Goal: Information Seeking & Learning: Learn about a topic

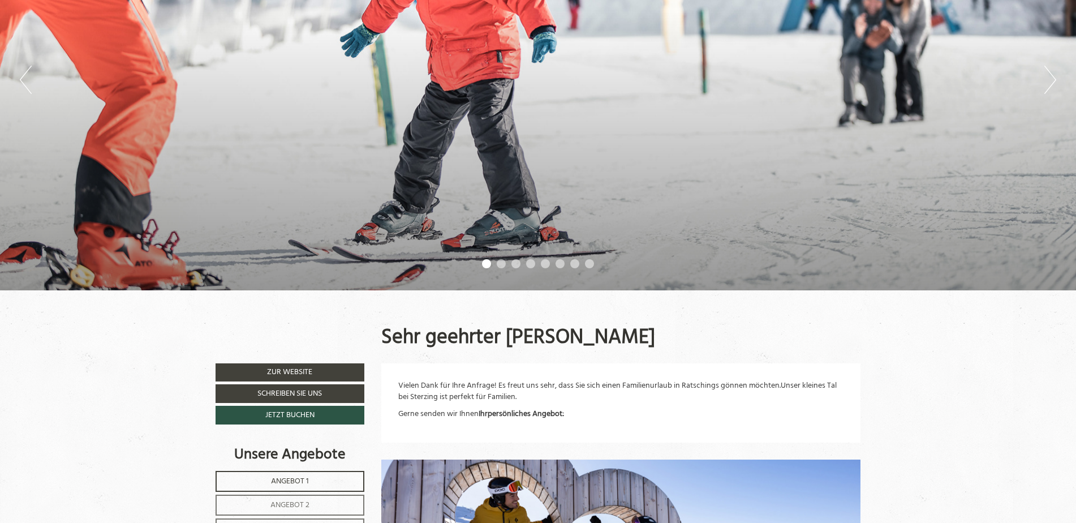
scroll to position [283, 0]
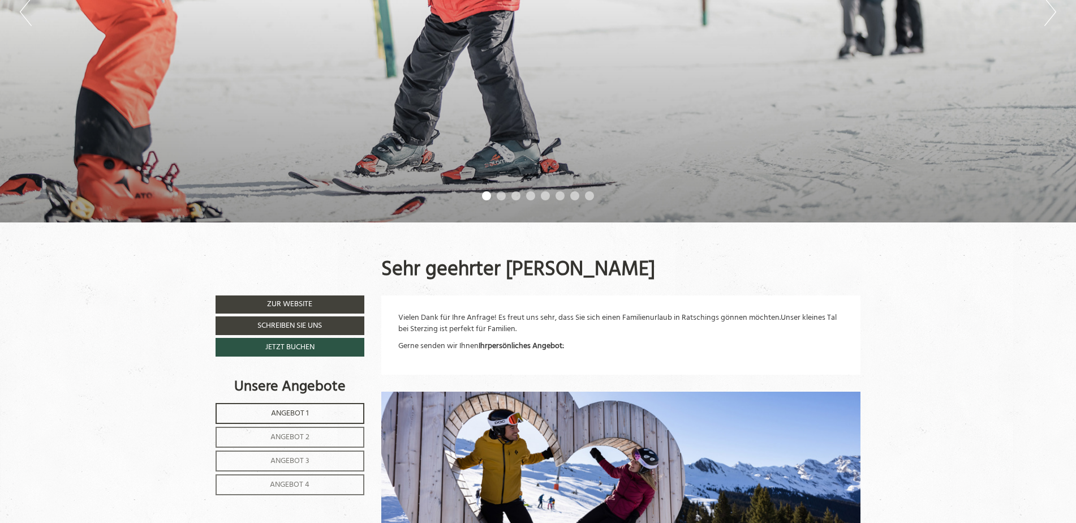
click at [502, 198] on li "2" at bounding box center [501, 195] width 9 height 9
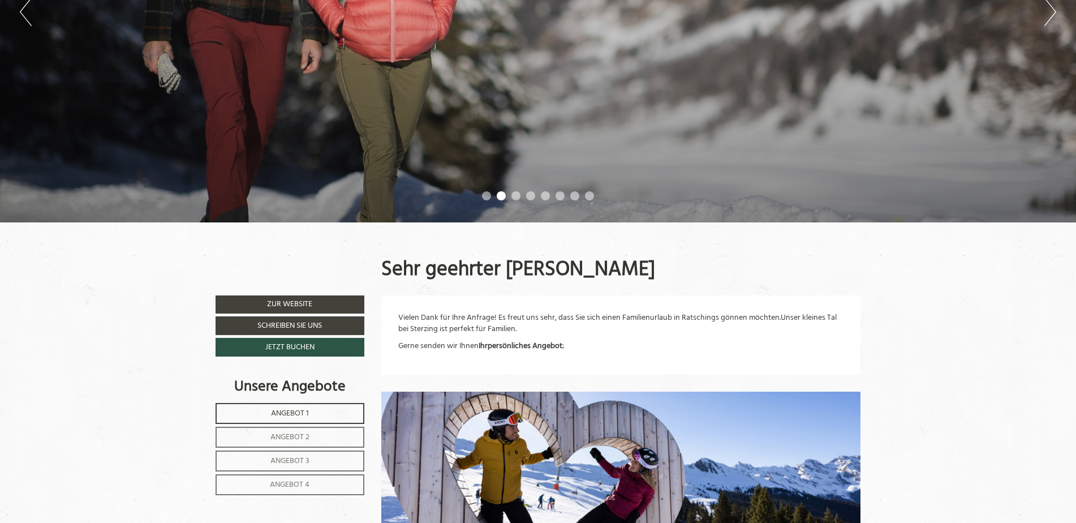
click at [520, 200] on ul "1 2 3 4 5 6 7 8" at bounding box center [538, 197] width 1076 height 13
click at [518, 195] on li "3" at bounding box center [516, 195] width 9 height 9
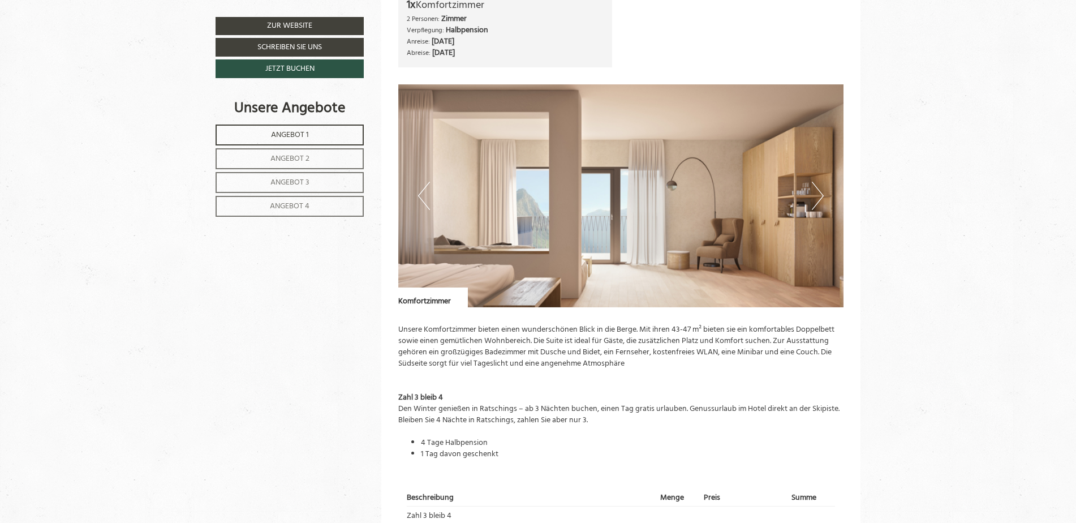
scroll to position [1019, 0]
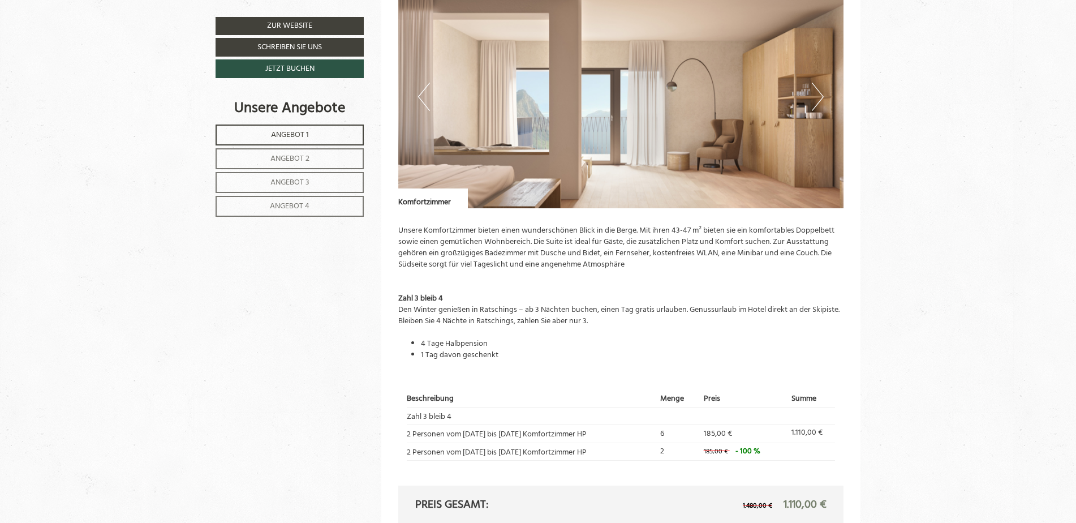
click at [810, 96] on img at bounding box center [621, 96] width 446 height 223
click at [816, 97] on button "Next" at bounding box center [818, 97] width 12 height 28
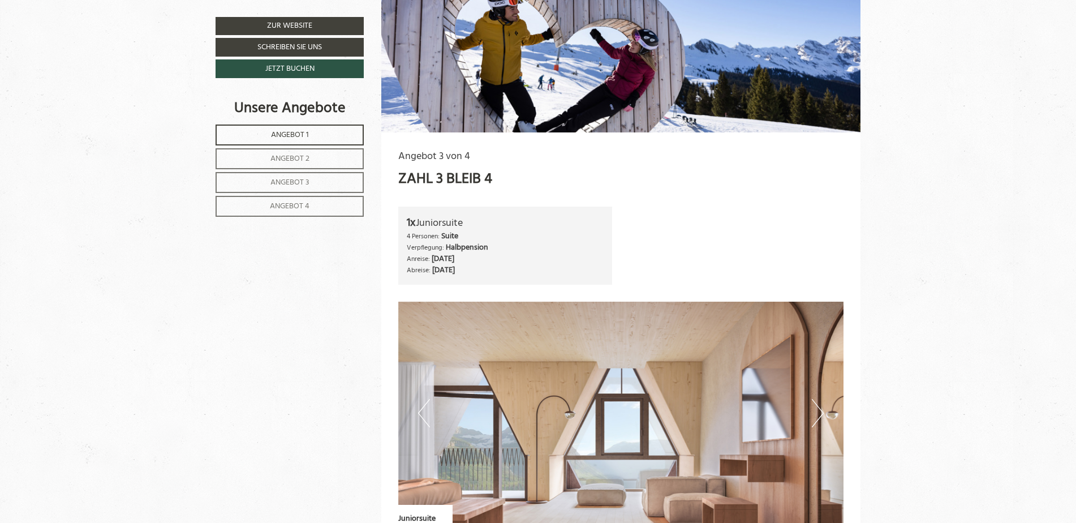
scroll to position [2603, 0]
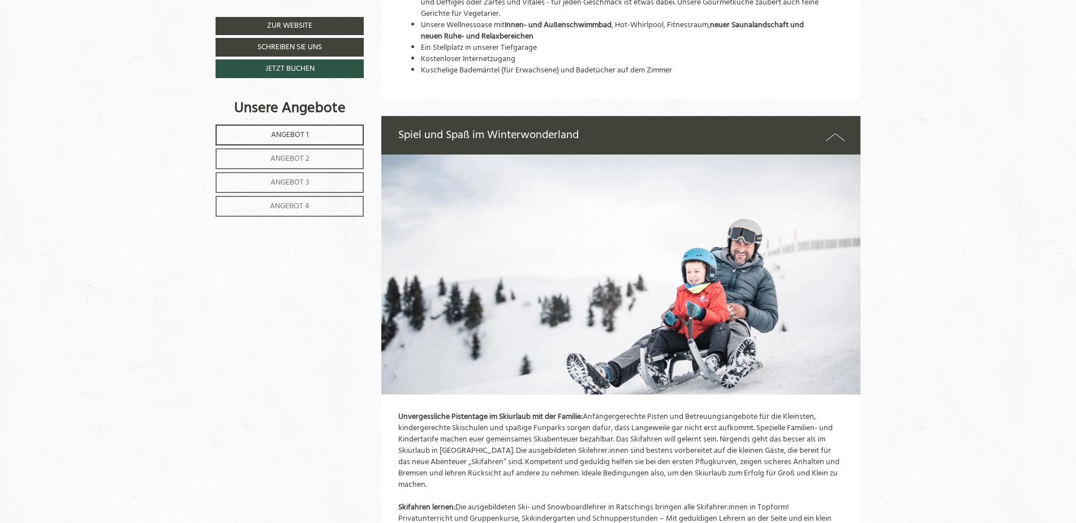
click at [308, 156] on span "Angebot 2" at bounding box center [290, 158] width 39 height 13
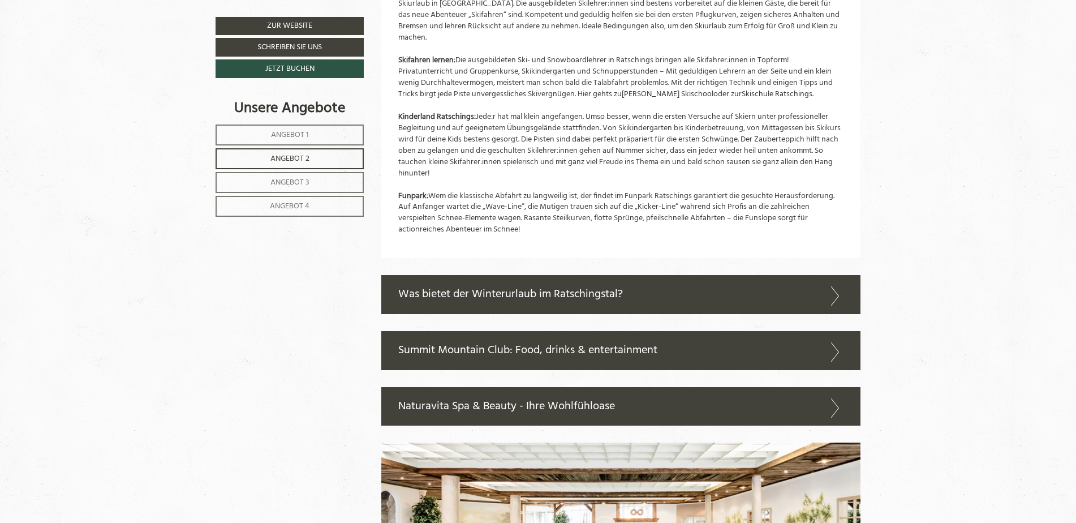
click at [330, 211] on link "Angebot 4" at bounding box center [290, 206] width 148 height 21
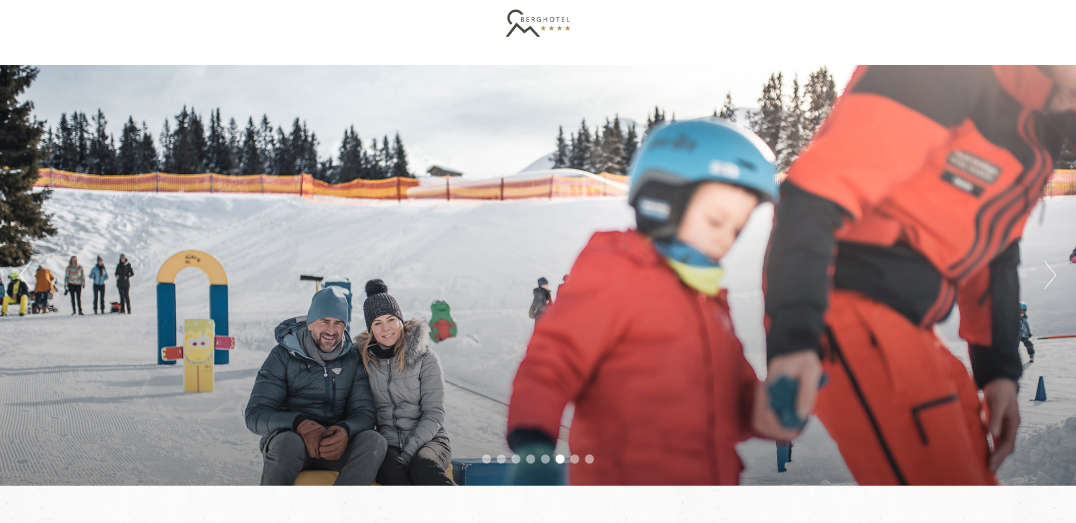
scroll to position [0, 0]
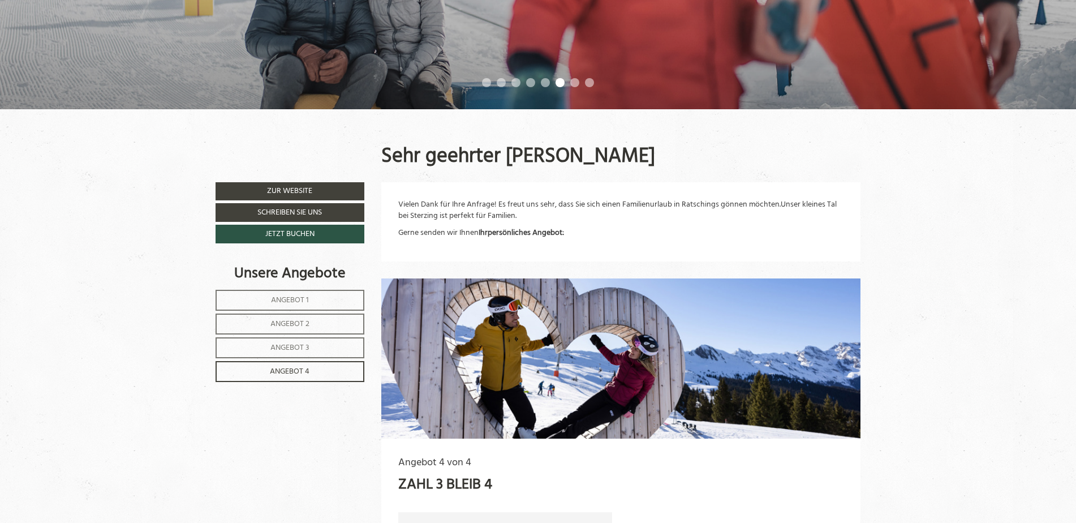
click at [282, 300] on span "Angebot 1" at bounding box center [290, 300] width 38 height 13
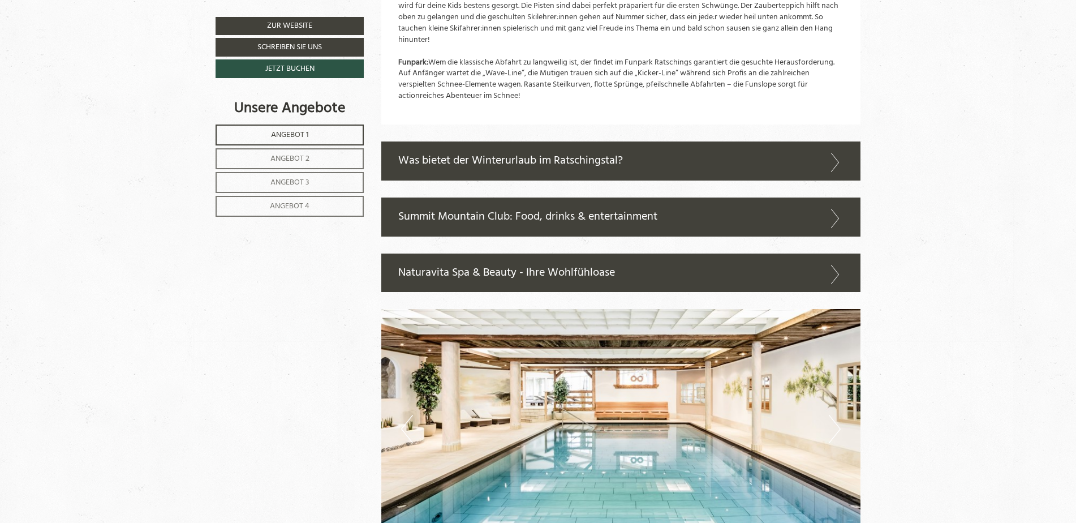
scroll to position [2372, 0]
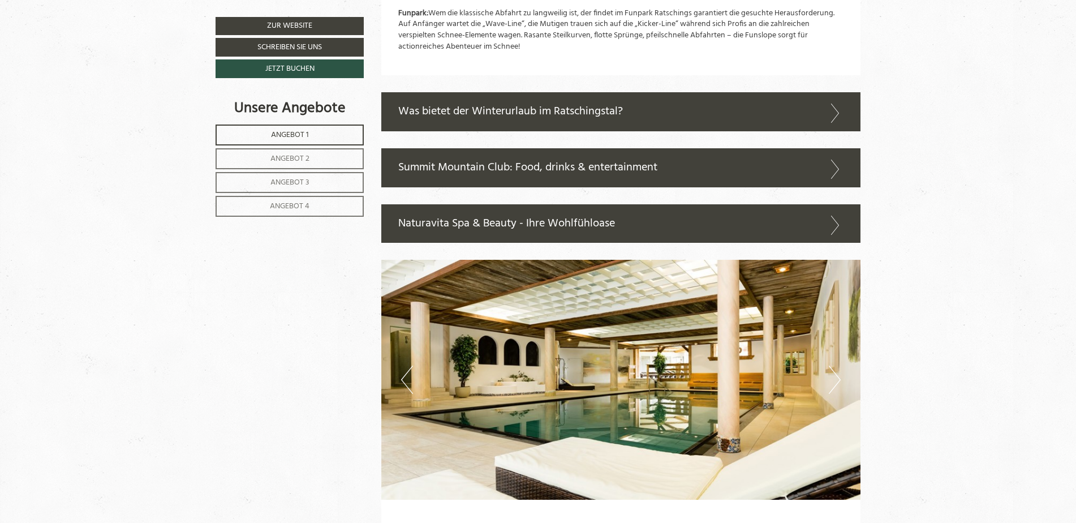
click at [752, 148] on div "Summit Mountain Club: Food, drinks & entertainment" at bounding box center [621, 167] width 480 height 39
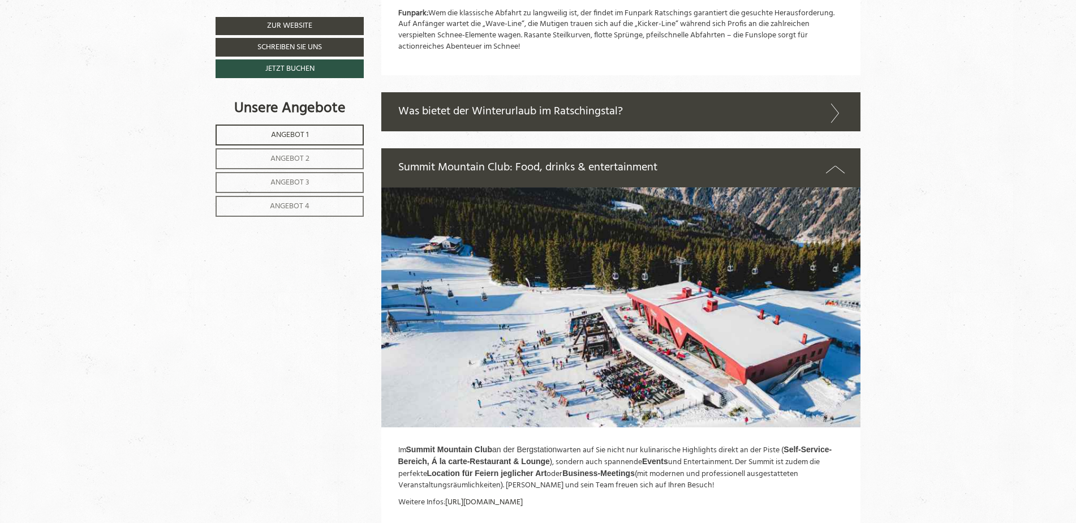
click at [749, 148] on div "Summit Mountain Club: Food, drinks & entertainment" at bounding box center [621, 167] width 480 height 39
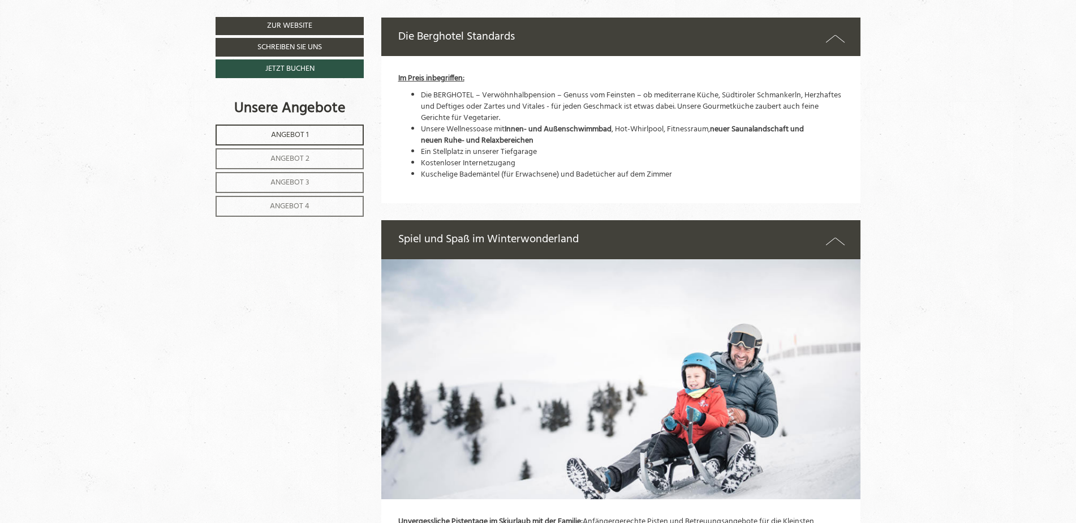
scroll to position [1637, 0]
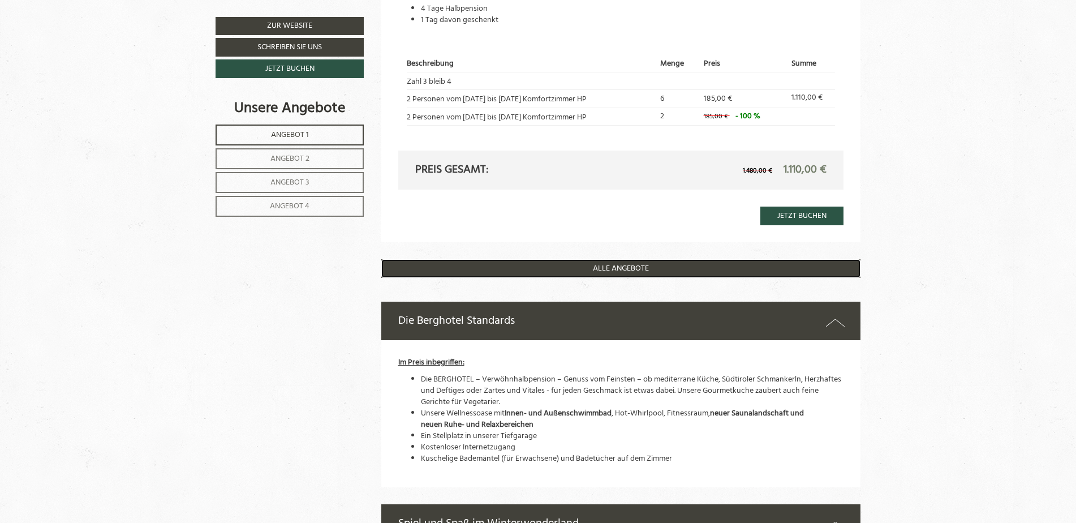
click at [613, 263] on link "ALLE ANGEBOTE" at bounding box center [621, 268] width 480 height 19
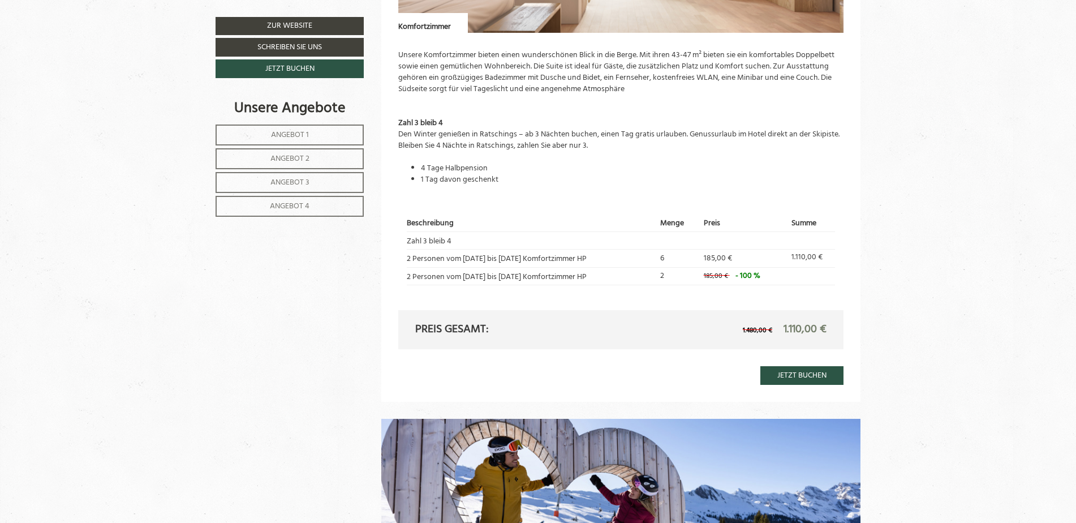
scroll to position [1241, 0]
